Goal: Check status: Check status

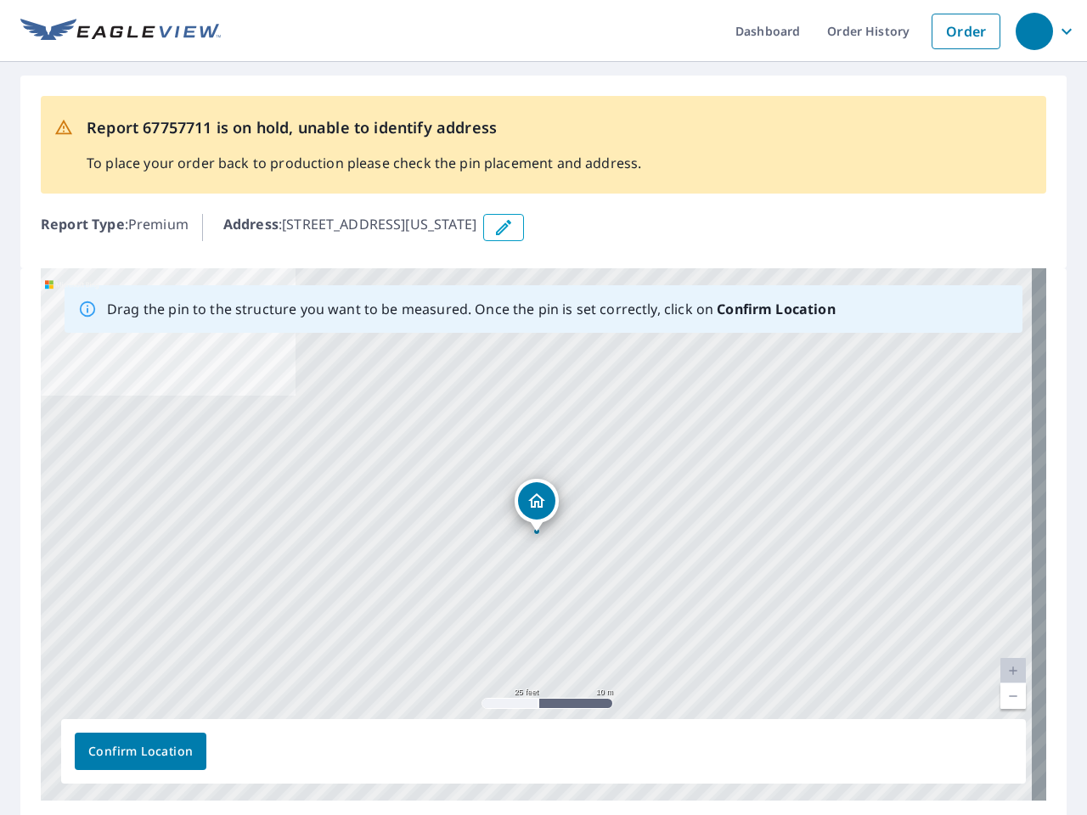
click at [544, 408] on div "[STREET_ADDRESS][US_STATE]" at bounding box center [544, 534] width 1006 height 533
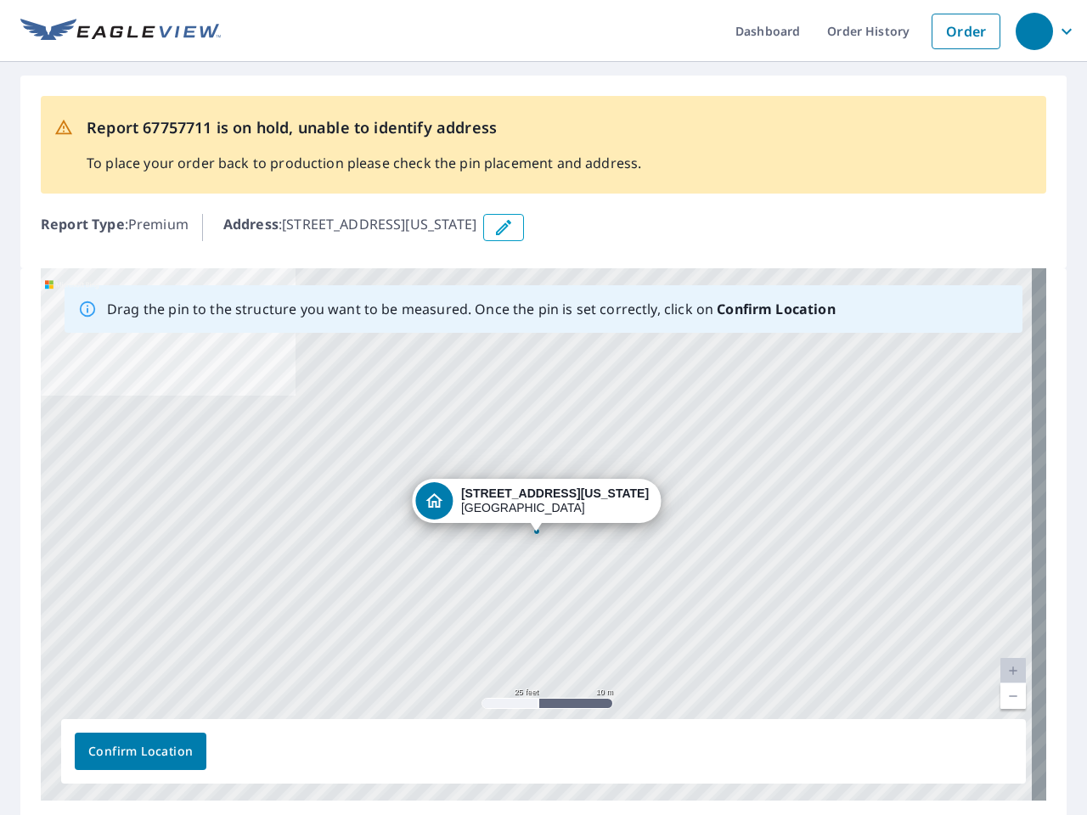
click at [1034, 31] on div "button" at bounding box center [1034, 31] width 37 height 37
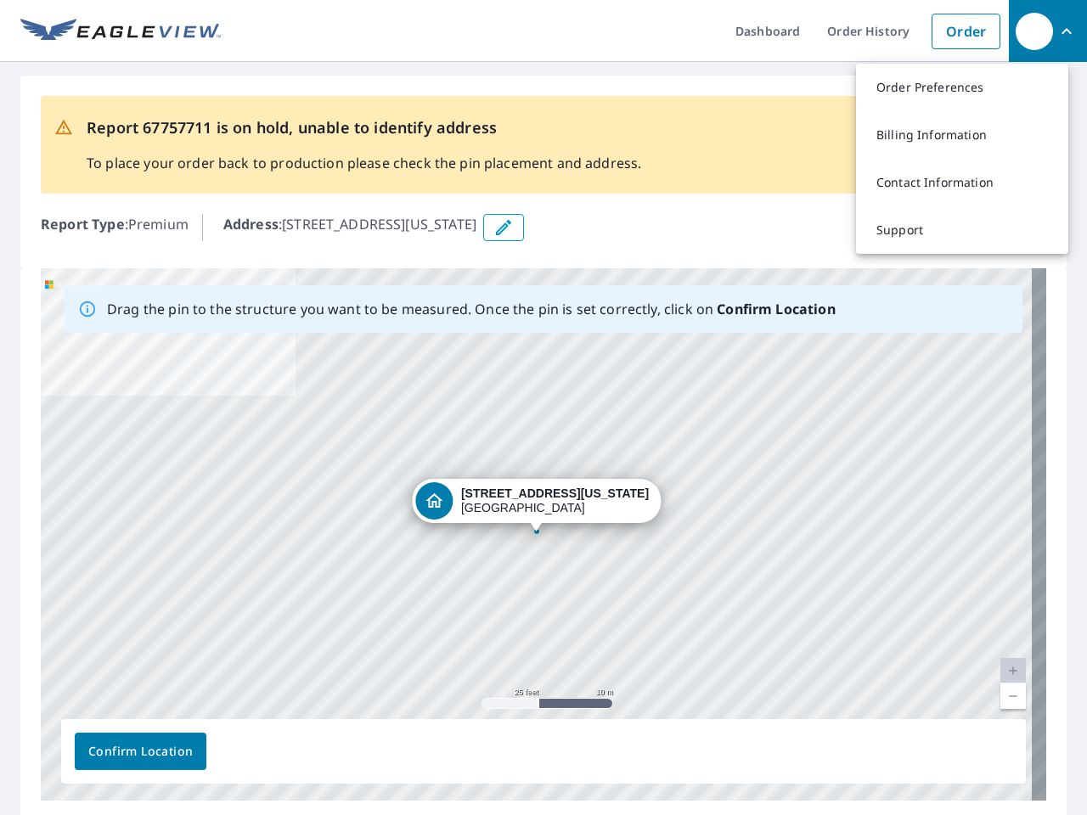
click at [514, 228] on icon "button" at bounding box center [504, 227] width 20 height 20
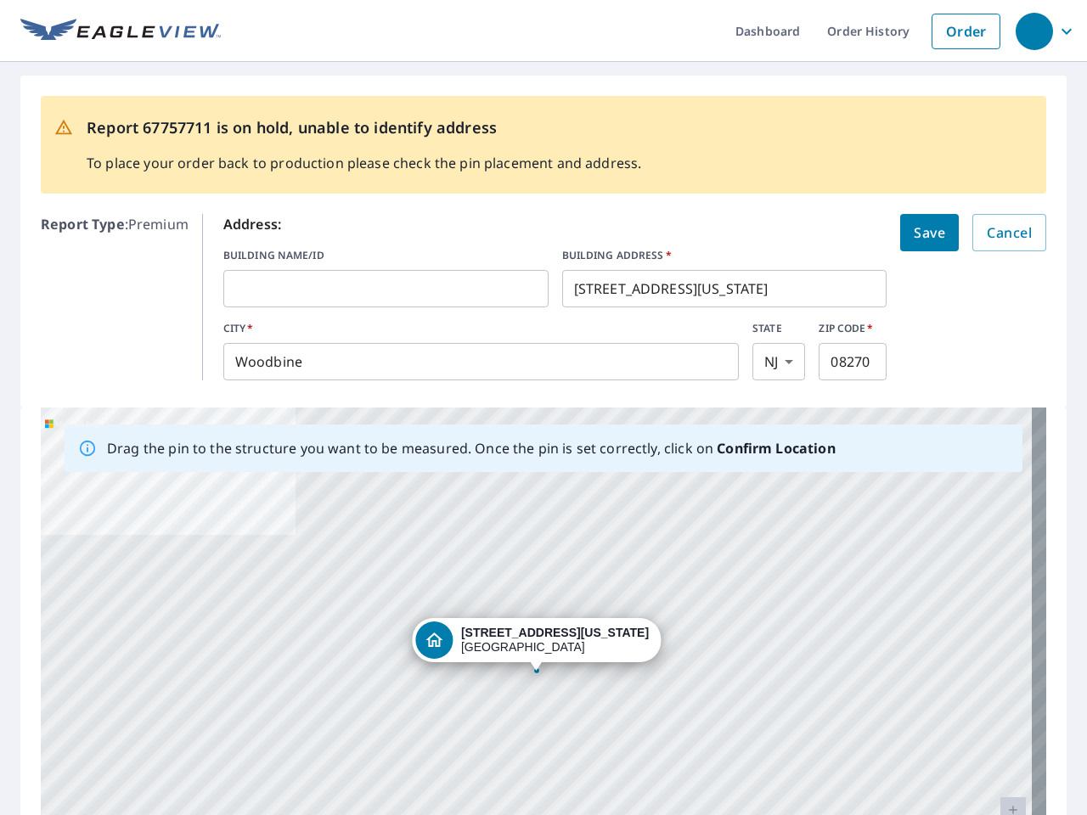
click at [536, 534] on div "[STREET_ADDRESS][US_STATE]" at bounding box center [544, 674] width 1006 height 533
click at [999, 671] on div "[STREET_ADDRESS][US_STATE]" at bounding box center [544, 674] width 1006 height 533
click at [999, 697] on div "[STREET_ADDRESS][US_STATE]" at bounding box center [544, 674] width 1006 height 533
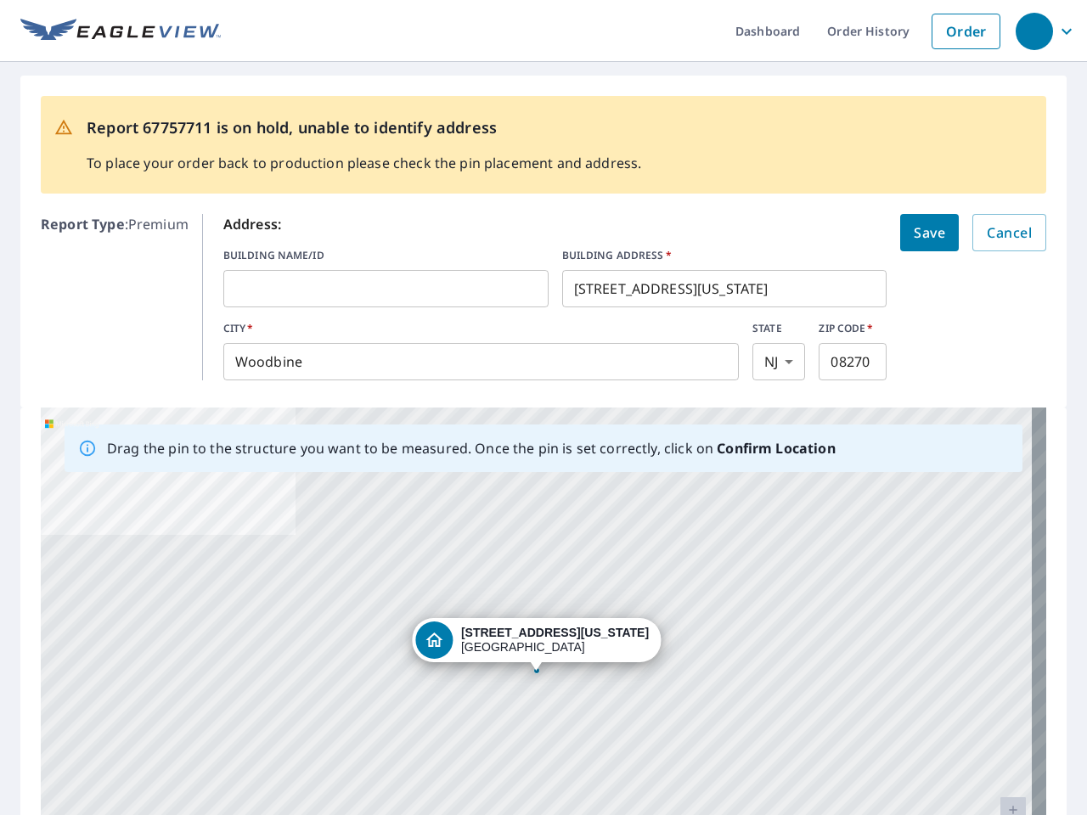
click at [140, 752] on div "[STREET_ADDRESS][US_STATE]" at bounding box center [544, 674] width 1006 height 533
